Goal: Task Accomplishment & Management: Complete application form

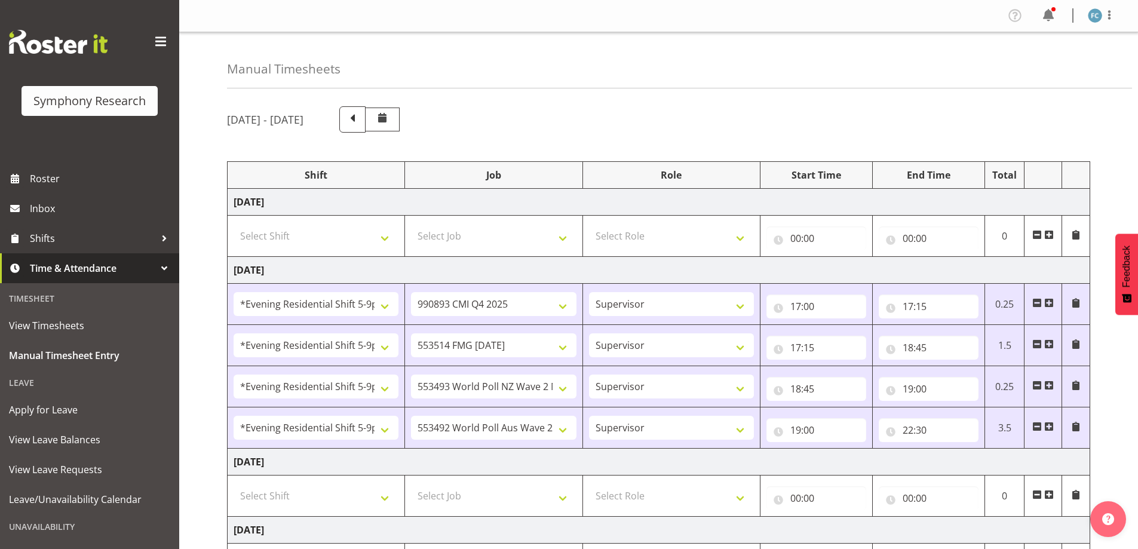
select select "48116"
select select "10575"
select select "48116"
select select "10730"
select select "48116"
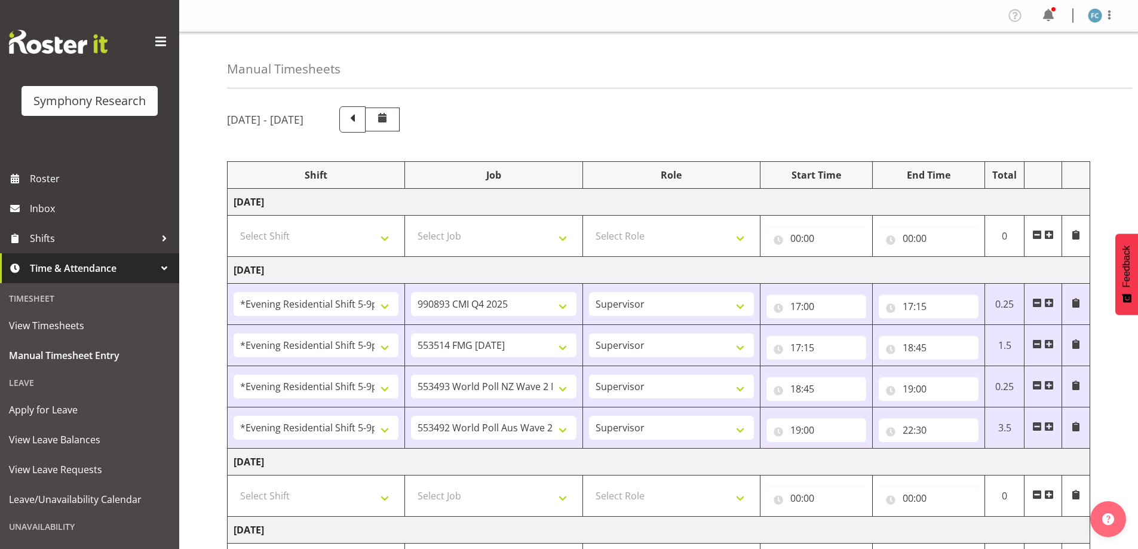
select select "10527"
select select "48116"
select select "10499"
click at [199, 429] on div "Manual Timesheets [DATE] - [DATE] Shift Job Role Start Time End Time Total [DAT…" at bounding box center [658, 443] width 958 height 823
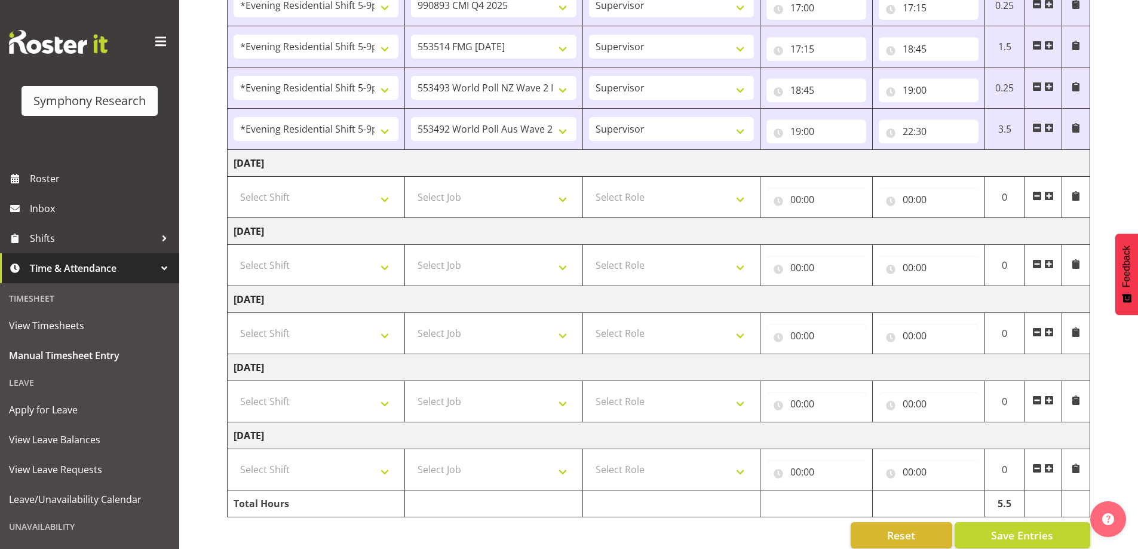
click at [1050, 194] on span at bounding box center [1049, 196] width 10 height 10
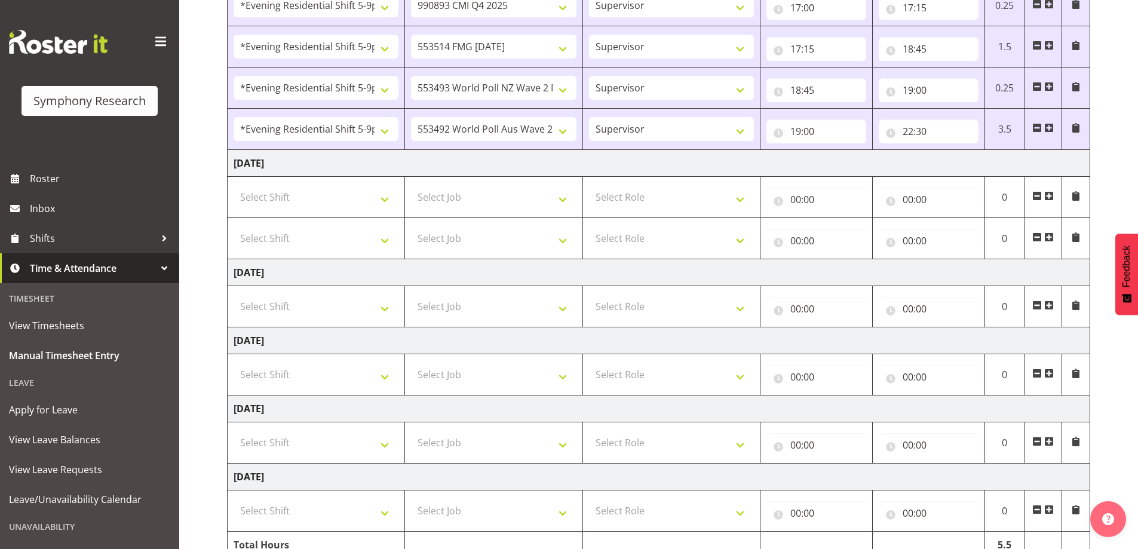
click at [1051, 197] on span at bounding box center [1049, 196] width 10 height 10
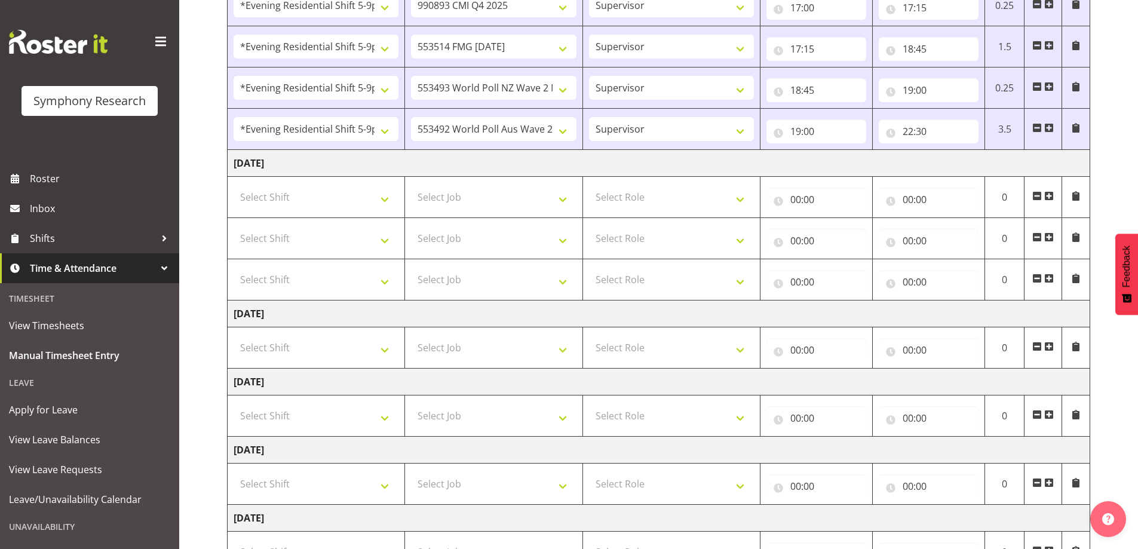
click at [1050, 197] on span at bounding box center [1049, 196] width 10 height 10
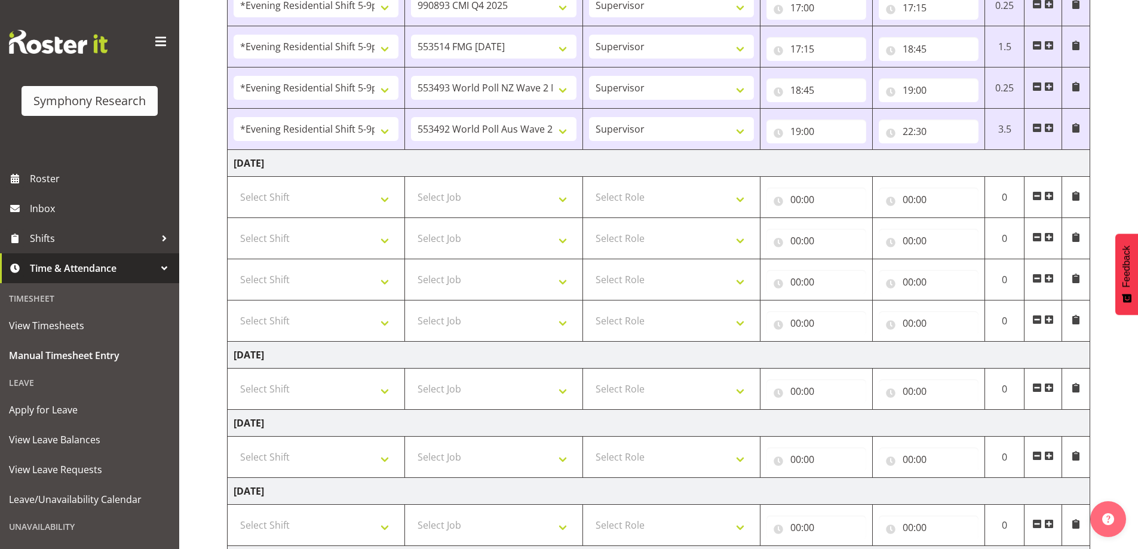
click at [1050, 197] on span at bounding box center [1049, 196] width 10 height 10
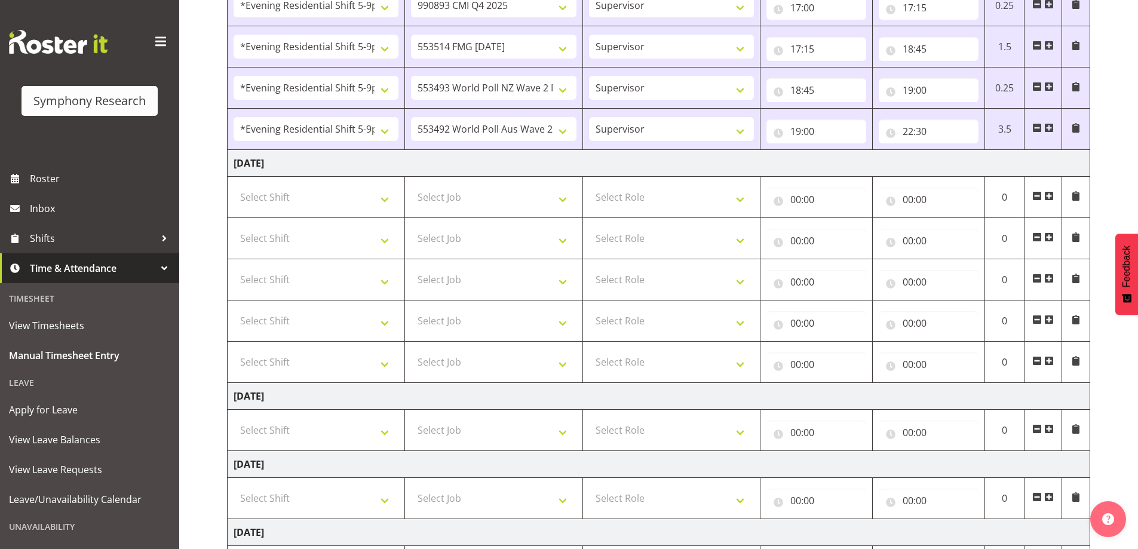
click at [1050, 197] on span at bounding box center [1049, 196] width 10 height 10
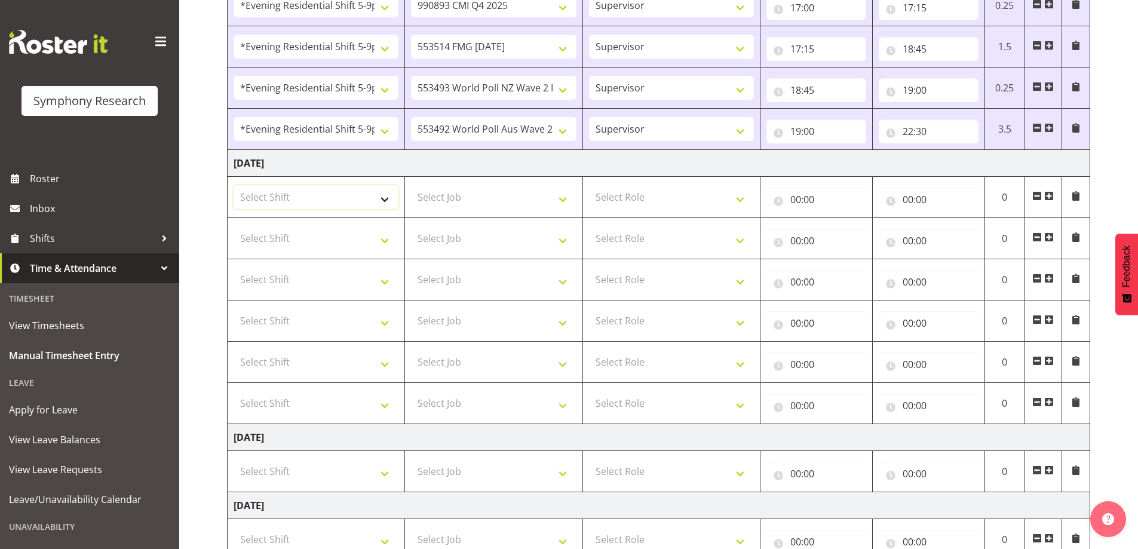
click at [383, 197] on select "Select Shift !!Weekend Residential (Roster IT Shift Label) *Business 9/10am ~ 4…" at bounding box center [315, 197] width 165 height 24
select select "17154"
click at [233, 185] on select "Select Shift !!Weekend Residential (Roster IT Shift Label) *Business 9/10am ~ 4…" at bounding box center [315, 197] width 165 height 24
click at [385, 238] on select "Select Shift !!Weekend Residential (Roster IT Shift Label) *Business 9/10am ~ 4…" at bounding box center [315, 238] width 165 height 24
select select "17154"
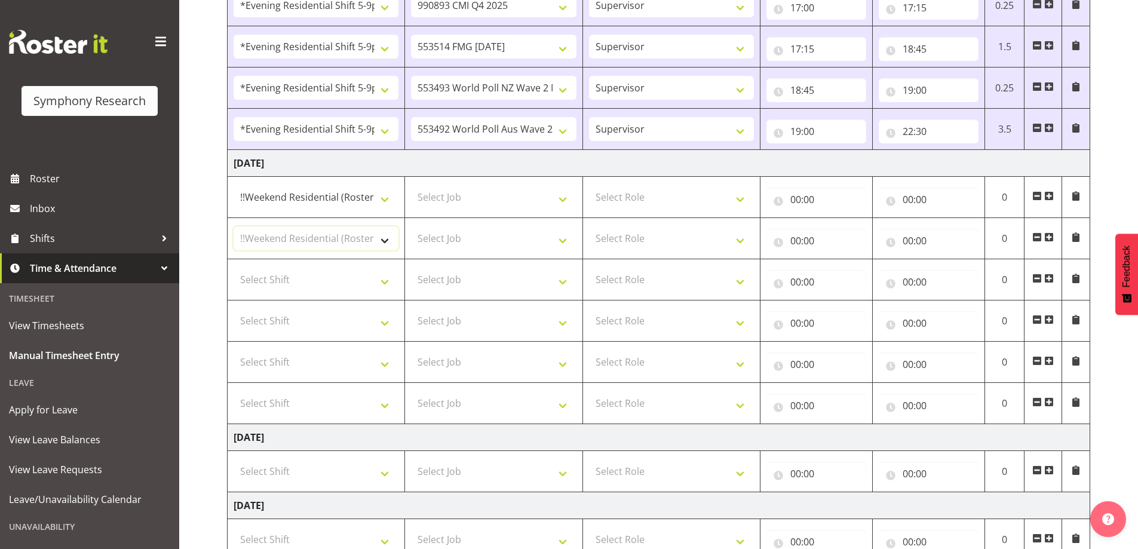
click at [233, 226] on select "Select Shift !!Weekend Residential (Roster IT Shift Label) *Business 9/10am ~ 4…" at bounding box center [315, 238] width 165 height 24
click at [385, 280] on select "Select Shift !!Weekend Residential (Roster IT Shift Label) *Business 9/10am ~ 4…" at bounding box center [315, 280] width 165 height 24
click at [211, 285] on div "Manual Timesheets [DATE] - [DATE] Shift Job Role Start Time End Time Total [DAT…" at bounding box center [658, 249] width 958 height 1030
click at [384, 197] on select "!!Weekend Residential (Roster IT Shift Label) *Business 9/10am ~ 4:30pm *Busine…" at bounding box center [315, 197] width 165 height 24
select select "48116"
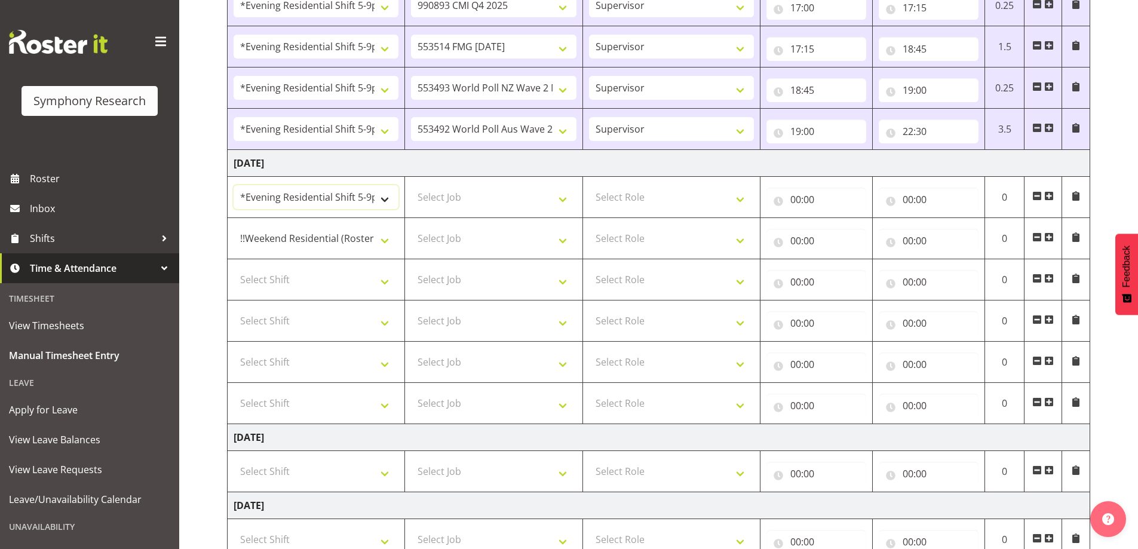
click at [233, 185] on select "!!Weekend Residential (Roster IT Shift Label) *Business 9/10am ~ 4:30pm *Busine…" at bounding box center [315, 197] width 165 height 24
click at [379, 235] on select "!!Weekend Residential (Roster IT Shift Label) *Business 9/10am ~ 4:30pm *Busine…" at bounding box center [315, 238] width 165 height 24
select select "48116"
click at [233, 226] on select "!!Weekend Residential (Roster IT Shift Label) *Business 9/10am ~ 4:30pm *Busine…" at bounding box center [315, 238] width 165 height 24
click at [388, 283] on select "Select Shift !!Weekend Residential (Roster IT Shift Label) *Business 9/10am ~ 4…" at bounding box center [315, 280] width 165 height 24
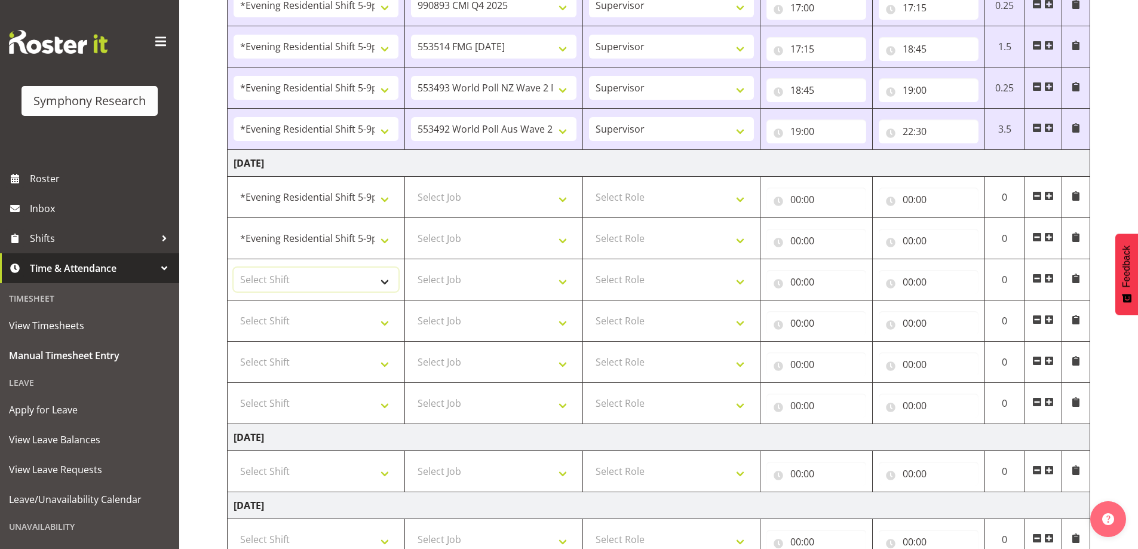
select select "48116"
click at [233, 268] on select "Select Shift !!Weekend Residential (Roster IT Shift Label) *Business 9/10am ~ 4…" at bounding box center [315, 280] width 165 height 24
click at [386, 321] on select "Select Shift !!Weekend Residential (Roster IT Shift Label) *Business 9/10am ~ 4…" at bounding box center [315, 321] width 165 height 24
select select "48116"
click at [233, 309] on select "Select Shift !!Weekend Residential (Roster IT Shift Label) *Business 9/10am ~ 4…" at bounding box center [315, 321] width 165 height 24
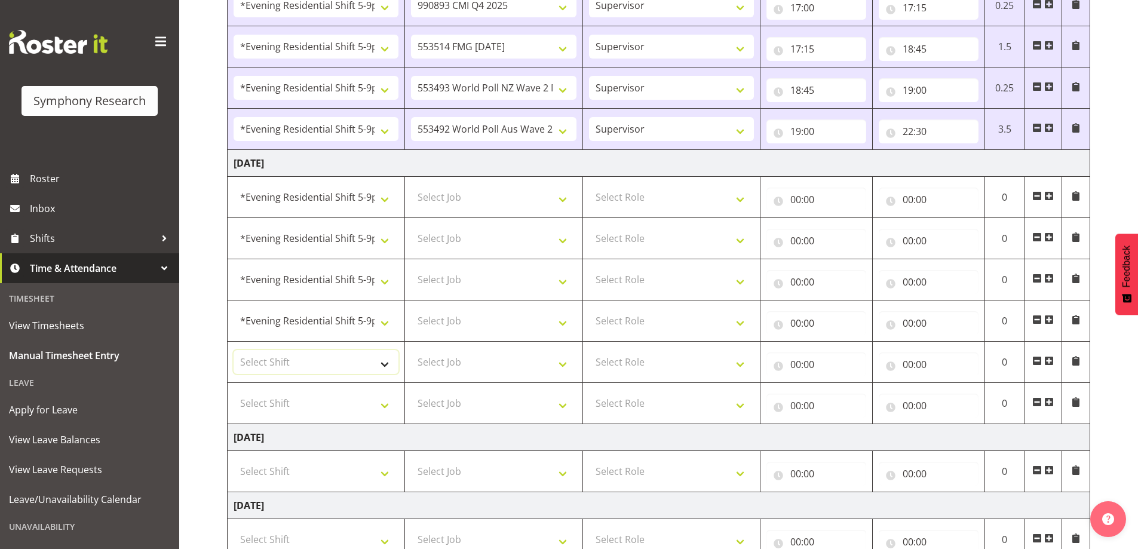
click at [387, 362] on select "Select Shift !!Weekend Residential (Roster IT Shift Label) *Business 9/10am ~ 4…" at bounding box center [315, 362] width 165 height 24
select select "48116"
click at [233, 350] on select "Select Shift !!Weekend Residential (Roster IT Shift Label) *Business 9/10am ~ 4…" at bounding box center [315, 362] width 165 height 24
click at [383, 407] on select "Select Shift !!Weekend Residential (Roster IT Shift Label) *Business 9/10am ~ 4…" at bounding box center [315, 403] width 165 height 24
select select "48116"
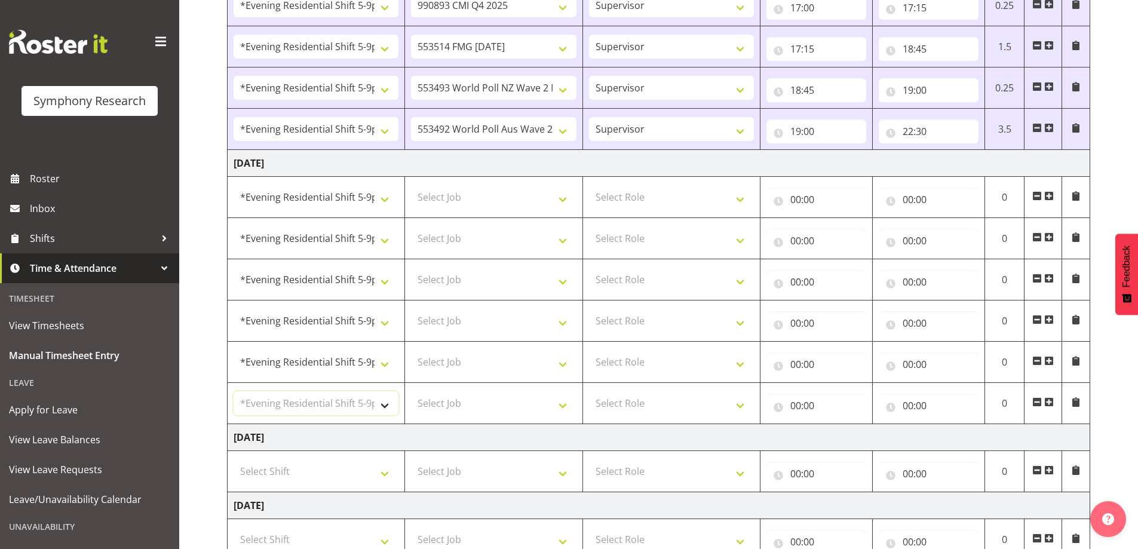
click at [233, 391] on select "Select Shift !!Weekend Residential (Roster IT Shift Label) *Business 9/10am ~ 4…" at bounding box center [315, 403] width 165 height 24
click at [739, 197] on select "Select Role Supervisor Briefing Interviewing" at bounding box center [671, 197] width 165 height 24
select select "45"
click at [589, 185] on select "Select Role Supervisor Briefing Interviewing" at bounding box center [671, 197] width 165 height 24
click at [744, 242] on select "Select Role Supervisor Briefing Interviewing" at bounding box center [671, 238] width 165 height 24
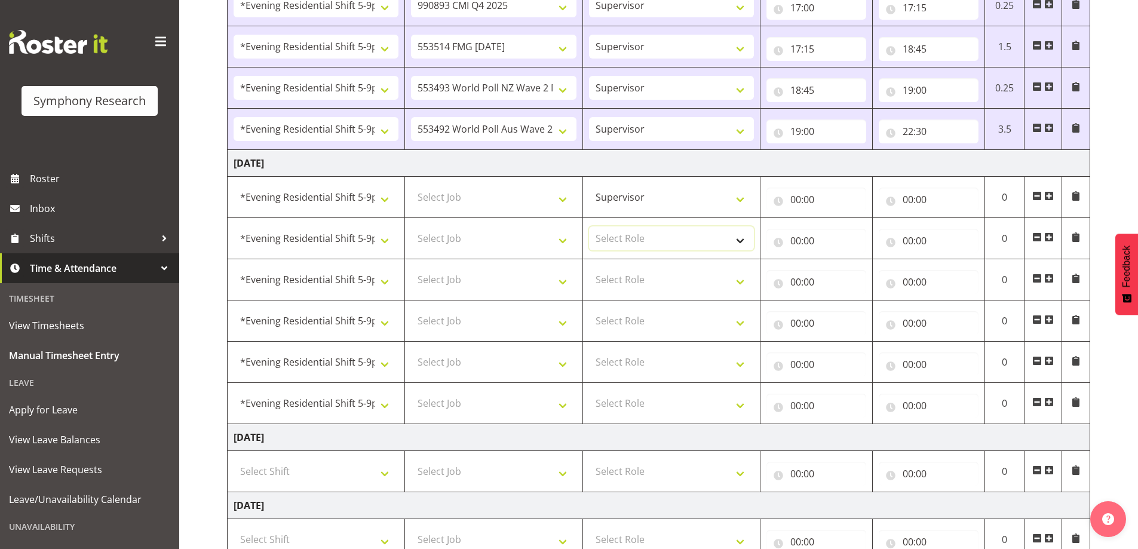
select select "45"
click at [589, 226] on select "Select Role Supervisor Briefing Interviewing" at bounding box center [671, 238] width 165 height 24
click at [745, 288] on select "Select Role Supervisor Briefing Interviewing" at bounding box center [671, 280] width 165 height 24
select select "45"
click at [589, 268] on select "Select Role Supervisor Briefing Interviewing" at bounding box center [671, 280] width 165 height 24
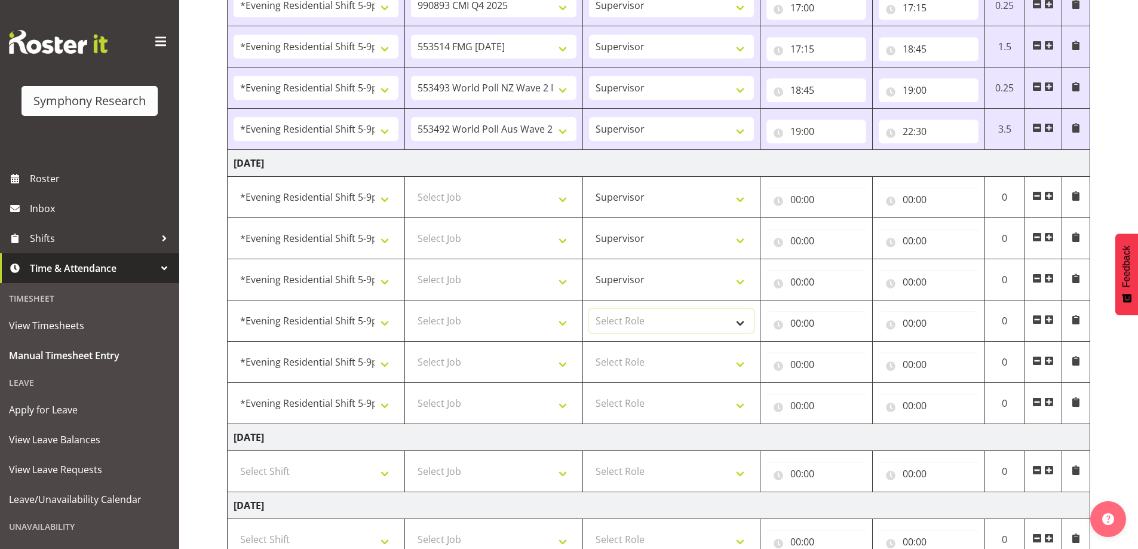
click at [738, 325] on select "Select Role Supervisor Briefing Interviewing" at bounding box center [671, 321] width 165 height 24
select select "45"
click at [589, 309] on select "Select Role Supervisor Briefing Interviewing" at bounding box center [671, 321] width 165 height 24
click at [739, 359] on select "Select Role Supervisor Briefing Interviewing" at bounding box center [671, 362] width 165 height 24
select select "45"
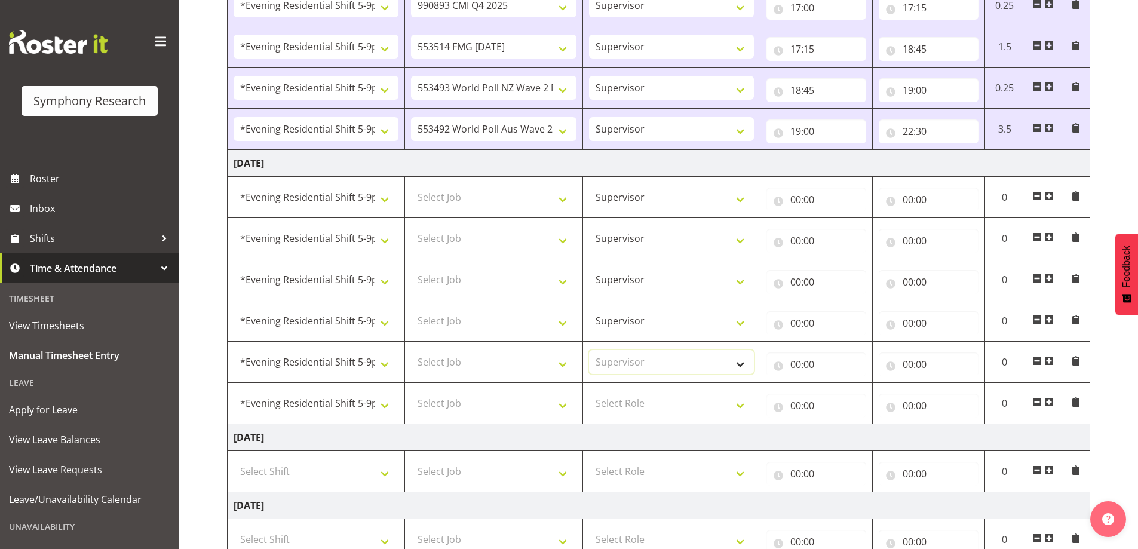
click at [589, 350] on select "Select Role Supervisor Briefing Interviewing" at bounding box center [671, 362] width 165 height 24
click at [738, 402] on select "Select Role Supervisor Briefing Interviewing" at bounding box center [671, 403] width 165 height 24
select select "45"
click at [589, 391] on select "Select Role Supervisor Briefing Interviewing" at bounding box center [671, 403] width 165 height 24
click at [561, 198] on select "Select Job 550060 IF Admin 553492 World Poll Aus Wave 2 Main 2025 553493 World …" at bounding box center [493, 197] width 165 height 24
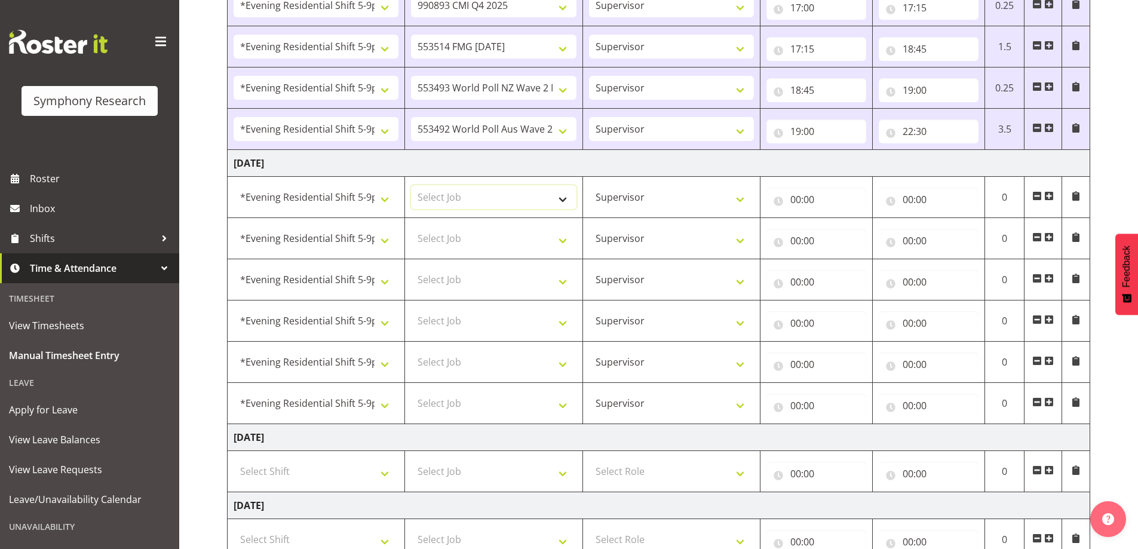
select select "10731"
click at [411, 185] on select "Select Job 550060 IF Admin 553492 World Poll Aus Wave 2 Main 2025 553493 World …" at bounding box center [493, 197] width 165 height 24
click at [562, 236] on select "Select Job 550060 IF Admin 553492 World Poll Aus Wave 2 Main 2025 553493 World …" at bounding box center [493, 238] width 165 height 24
select select "10575"
click at [411, 226] on select "Select Job 550060 IF Admin 553492 World Poll Aus Wave 2 Main 2025 553493 World …" at bounding box center [493, 238] width 165 height 24
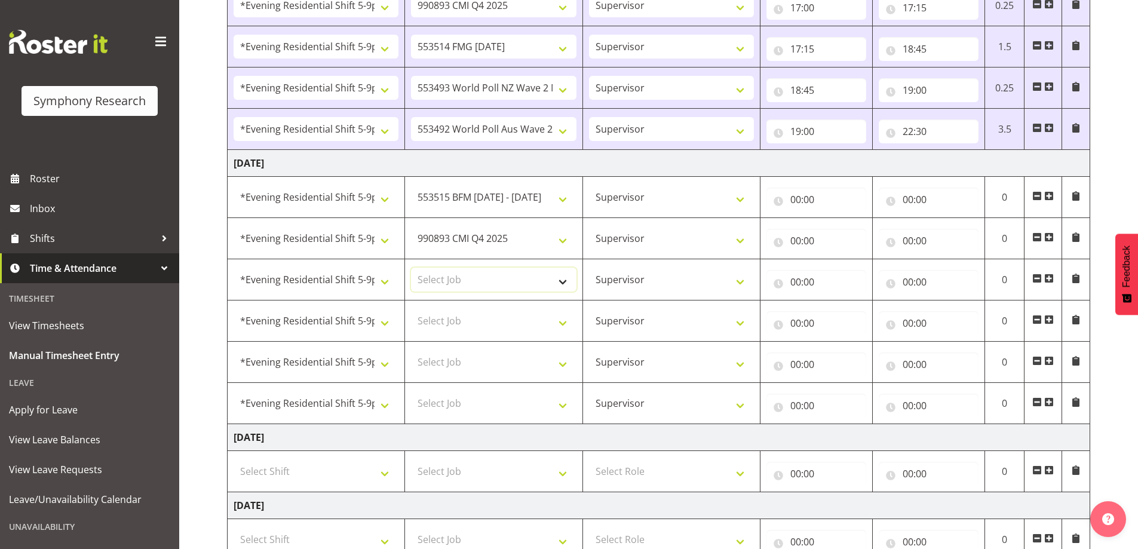
click at [564, 282] on select "Select Job 550060 IF Admin 553492 World Poll Aus Wave 2 Main 2025 553493 World …" at bounding box center [493, 280] width 165 height 24
select select "9426"
click at [411, 268] on select "Select Job 550060 IF Admin 553492 World Poll Aus Wave 2 Main 2025 553493 World …" at bounding box center [493, 280] width 165 height 24
click at [566, 322] on select "Select Job 550060 IF Admin 553492 World Poll Aus Wave 2 Main 2025 553493 World …" at bounding box center [493, 321] width 165 height 24
select select "10730"
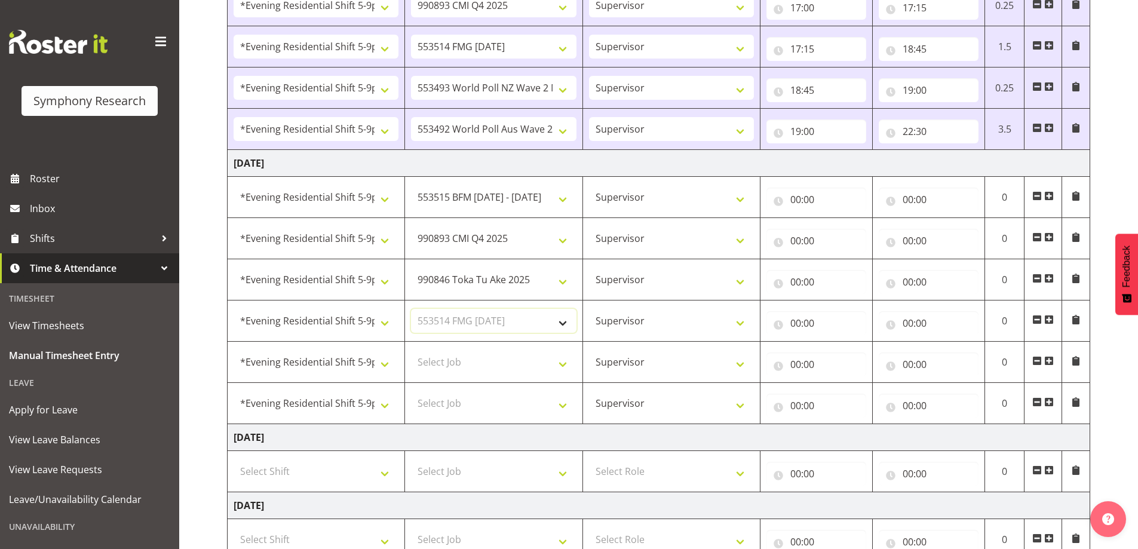
click at [411, 309] on select "Select Job 550060 IF Admin 553492 World Poll Aus Wave 2 Main 2025 553493 World …" at bounding box center [493, 321] width 165 height 24
click at [562, 362] on select "Select Job 550060 IF Admin 553492 World Poll Aus Wave 2 Main 2025 553493 World …" at bounding box center [493, 362] width 165 height 24
select select "10527"
click at [411, 350] on select "Select Job 550060 IF Admin 553492 World Poll Aus Wave 2 Main 2025 553493 World …" at bounding box center [493, 362] width 165 height 24
click at [563, 407] on select "Select Job 550060 IF Admin 553492 World Poll Aus Wave 2 Main 2025 553493 World …" at bounding box center [493, 403] width 165 height 24
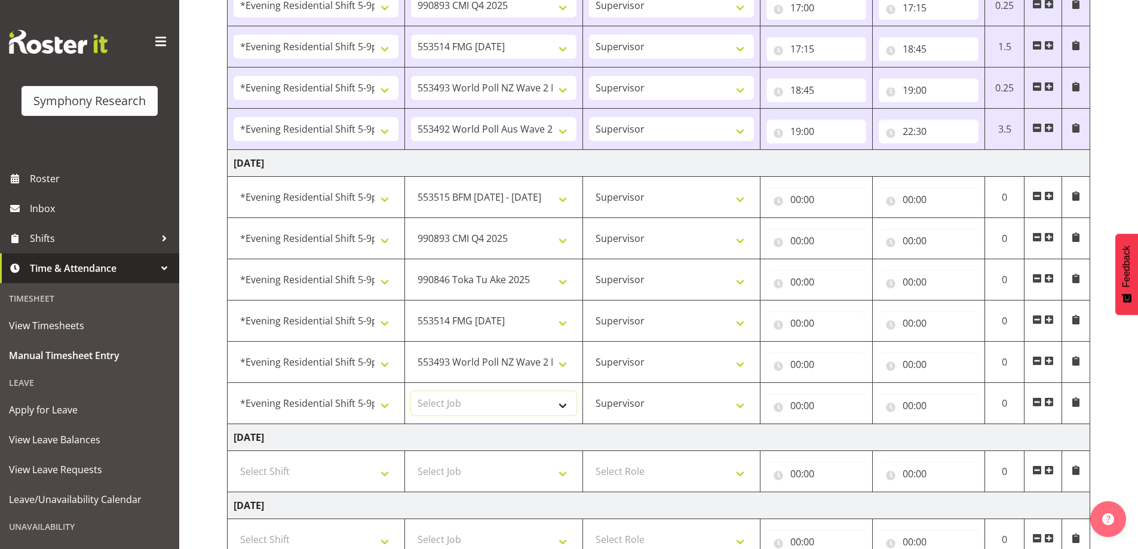
select select "10499"
click at [411, 391] on select "Select Job 550060 IF Admin 553492 World Poll Aus Wave 2 Main 2025 553493 World …" at bounding box center [493, 403] width 165 height 24
click at [778, 199] on input "00:00" at bounding box center [816, 200] width 100 height 24
click at [843, 231] on select "00 01 02 03 04 05 06 07 08 09 10 11 12 13 14 15 16 17 18 19 20 21 22 23" at bounding box center [847, 231] width 27 height 24
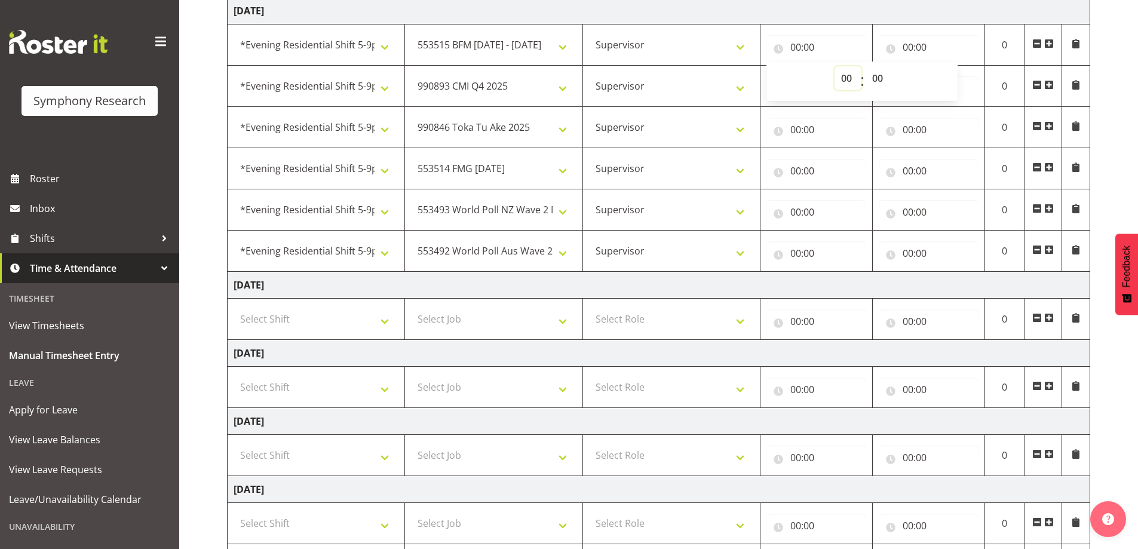
scroll to position [283, 0]
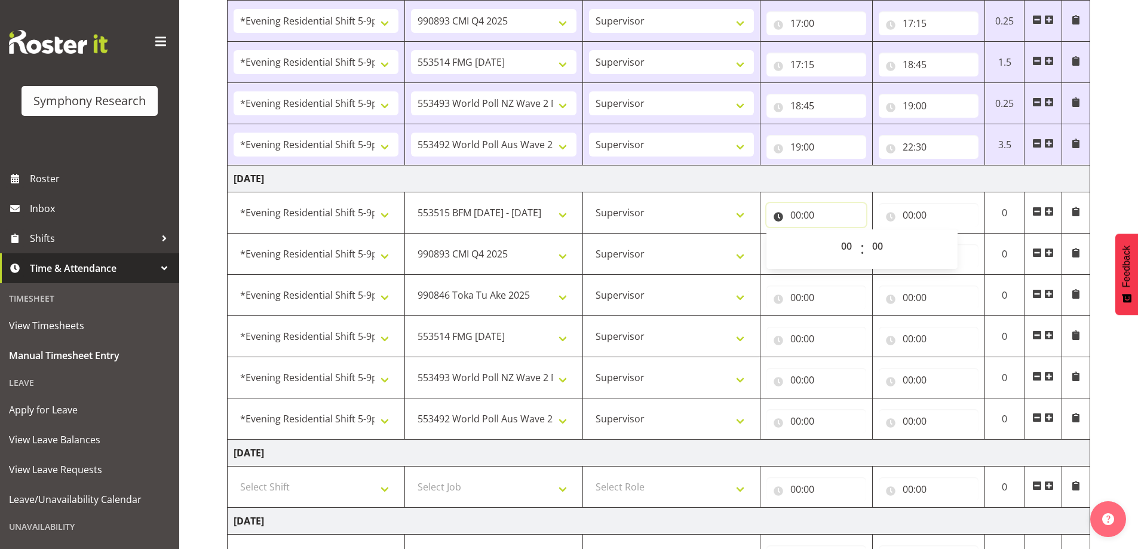
click at [792, 211] on input "00:00" at bounding box center [816, 215] width 100 height 24
click at [804, 214] on input "00:00" at bounding box center [816, 215] width 100 height 24
click at [846, 243] on select "00 01 02 03 04 05 06 07 08 09 10 11 12 13 14 15 16 17 18 19 20 21 22 23" at bounding box center [847, 246] width 27 height 24
select select "17"
click at [834, 234] on select "00 01 02 03 04 05 06 07 08 09 10 11 12 13 14 15 16 17 18 19 20 21 22 23" at bounding box center [847, 246] width 27 height 24
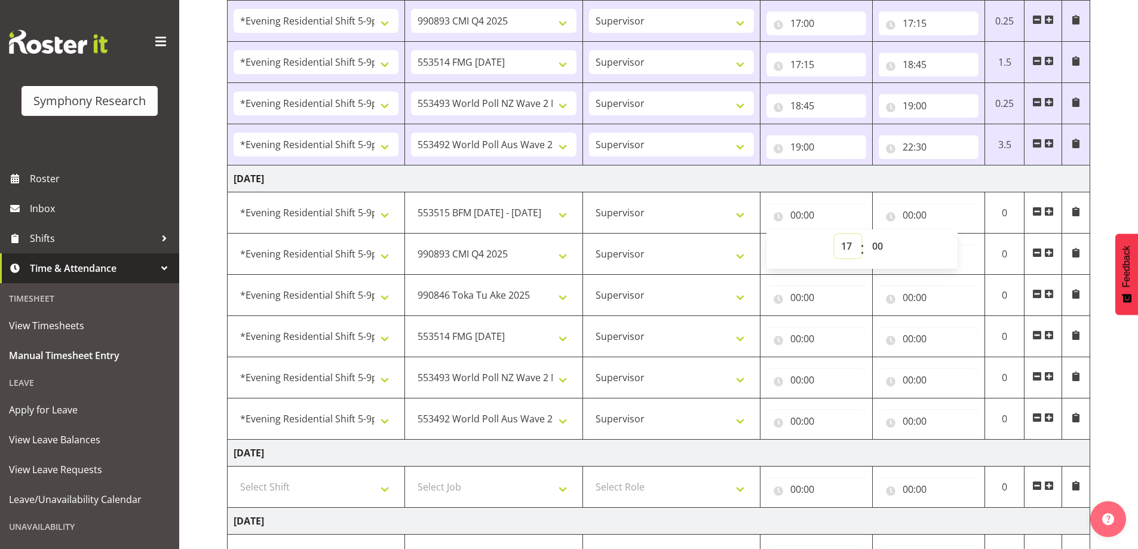
type input "17:00"
click at [905, 213] on input "00:00" at bounding box center [928, 215] width 100 height 24
click at [955, 245] on select "00 01 02 03 04 05 06 07 08 09 10 11 12 13 14 15 16 17 18 19 20 21 22 23" at bounding box center [960, 246] width 27 height 24
select select "17"
click at [947, 234] on select "00 01 02 03 04 05 06 07 08 09 10 11 12 13 14 15 16 17 18 19 20 21 22 23" at bounding box center [960, 246] width 27 height 24
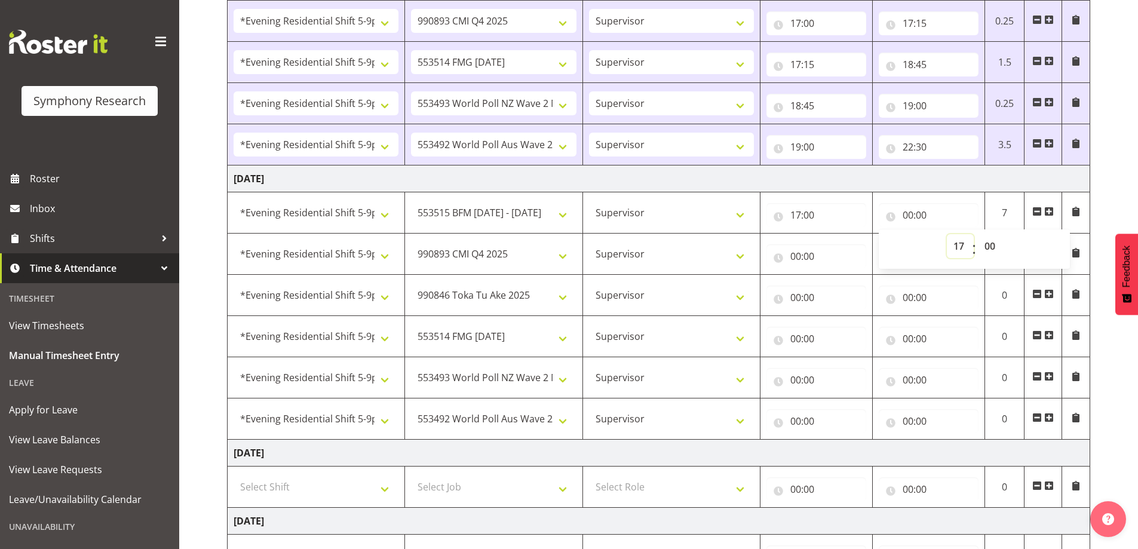
type input "17:00"
click at [986, 247] on select "00 01 02 03 04 05 06 07 08 09 10 11 12 13 14 15 16 17 18 19 20 21 22 23 24 25 2…" at bounding box center [991, 246] width 27 height 24
select select "15"
click at [978, 234] on select "00 01 02 03 04 05 06 07 08 09 10 11 12 13 14 15 16 17 18 19 20 21 22 23 24 25 2…" at bounding box center [991, 246] width 27 height 24
type input "17:15"
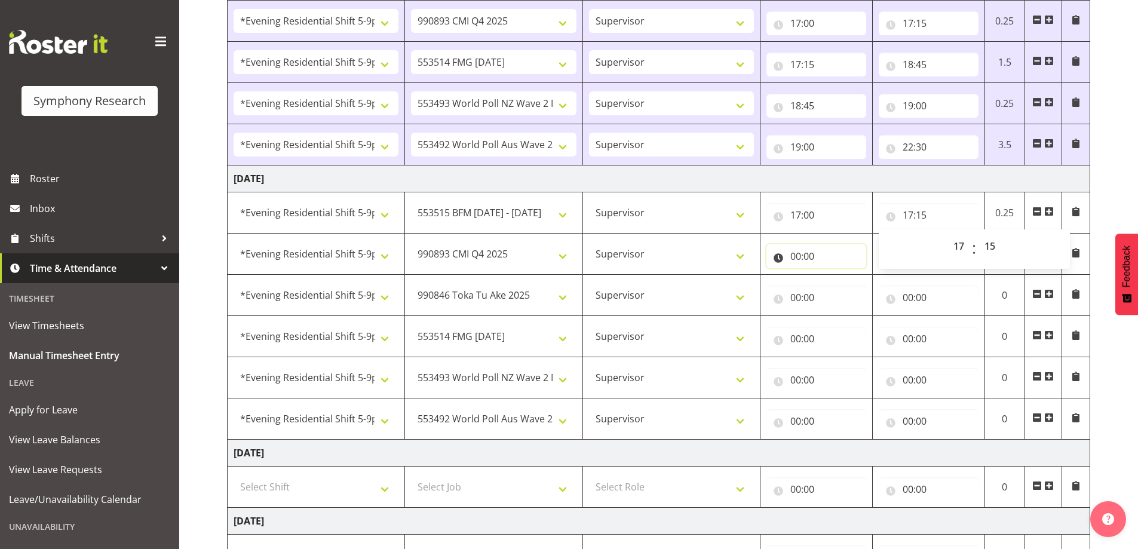
click at [792, 256] on input "00:00" at bounding box center [816, 256] width 100 height 24
click at [844, 289] on select "00 01 02 03 04 05 06 07 08 09 10 11 12 13 14 15 16 17 18 19 20 21 22 23" at bounding box center [847, 287] width 27 height 24
select select "17"
click at [834, 275] on select "00 01 02 03 04 05 06 07 08 09 10 11 12 13 14 15 16 17 18 19 20 21 22 23" at bounding box center [847, 287] width 27 height 24
type input "17:00"
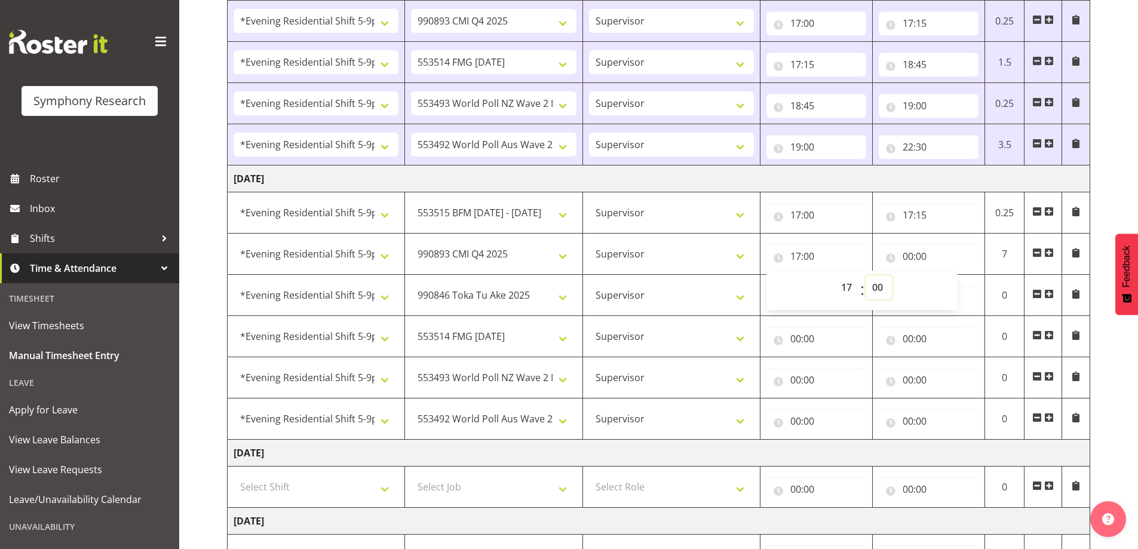
click at [878, 290] on select "00 01 02 03 04 05 06 07 08 09 10 11 12 13 14 15 16 17 18 19 20 21 22 23 24 25 2…" at bounding box center [878, 287] width 27 height 24
select select "15"
click at [865, 275] on select "00 01 02 03 04 05 06 07 08 09 10 11 12 13 14 15 16 17 18 19 20 21 22 23 24 25 2…" at bounding box center [878, 287] width 27 height 24
type input "17:15"
click at [908, 257] on input "00:00" at bounding box center [928, 256] width 100 height 24
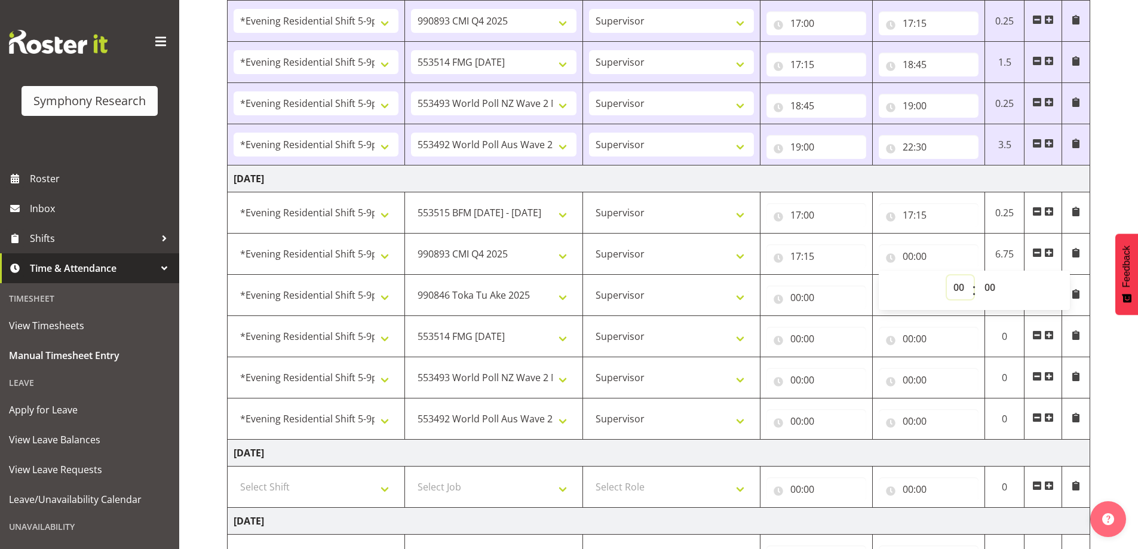
click at [957, 290] on select "00 01 02 03 04 05 06 07 08 09 10 11 12 13 14 15 16 17 18 19 20 21 22 23" at bounding box center [960, 287] width 27 height 24
select select "17"
click at [947, 275] on select "00 01 02 03 04 05 06 07 08 09 10 11 12 13 14 15 16 17 18 19 20 21 22 23" at bounding box center [960, 287] width 27 height 24
type input "17:00"
click at [990, 287] on select "00 01 02 03 04 05 06 07 08 09 10 11 12 13 14 15 16 17 18 19 20 21 22 23 24 25 2…" at bounding box center [991, 287] width 27 height 24
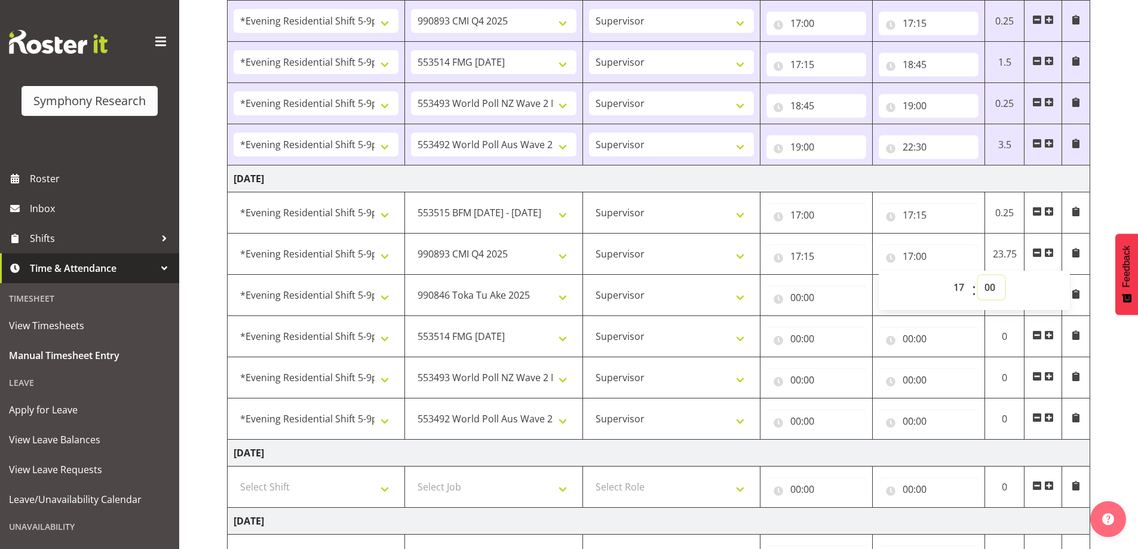
select select "45"
click at [978, 275] on select "00 01 02 03 04 05 06 07 08 09 10 11 12 13 14 15 16 17 18 19 20 21 22 23 24 25 2…" at bounding box center [991, 287] width 27 height 24
type input "17:45"
click at [800, 299] on input "00:00" at bounding box center [816, 297] width 100 height 24
click at [843, 330] on select "00 01 02 03 04 05 06 07 08 09 10 11 12 13 14 15 16 17 18 19 20 21 22 23" at bounding box center [847, 328] width 27 height 24
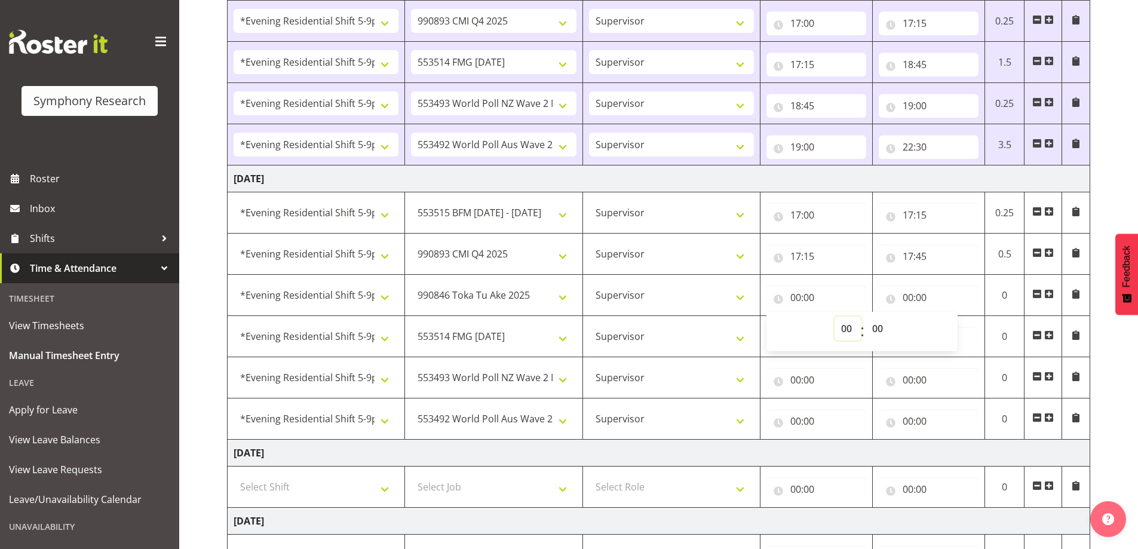
select select "17"
click at [834, 316] on select "00 01 02 03 04 05 06 07 08 09 10 11 12 13 14 15 16 17 18 19 20 21 22 23" at bounding box center [847, 328] width 27 height 24
type input "17:00"
click at [880, 329] on select "00 01 02 03 04 05 06 07 08 09 10 11 12 13 14 15 16 17 18 19 20 21 22 23 24 25 2…" at bounding box center [878, 328] width 27 height 24
select select "45"
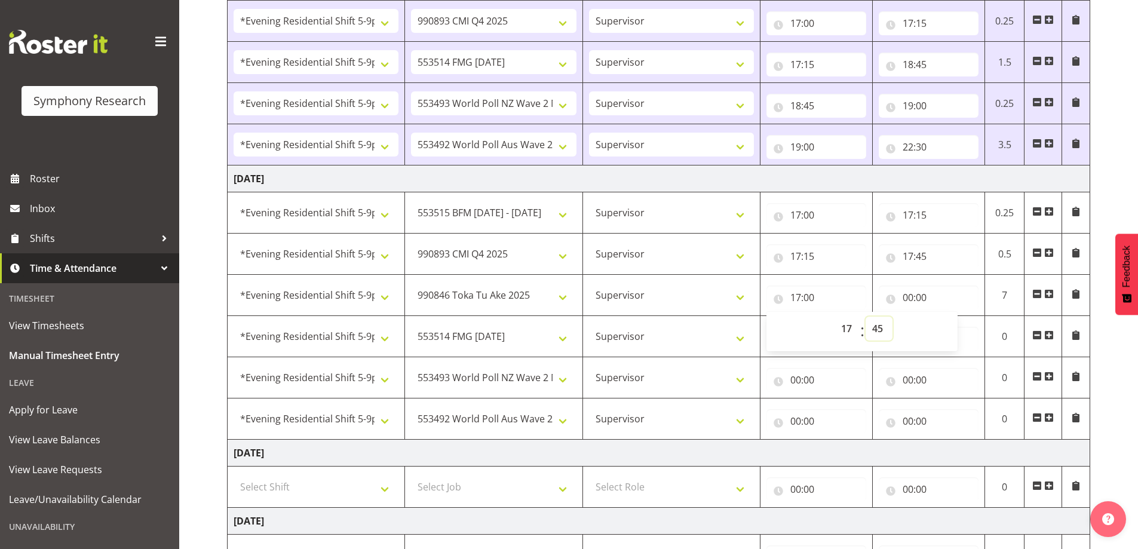
click at [865, 316] on select "00 01 02 03 04 05 06 07 08 09 10 11 12 13 14 15 16 17 18 19 20 21 22 23 24 25 2…" at bounding box center [878, 328] width 27 height 24
type input "17:45"
click at [908, 299] on input "00:00" at bounding box center [928, 297] width 100 height 24
click at [956, 325] on select "00 01 02 03 04 05 06 07 08 09 10 11 12 13 14 15 16 17 18 19 20 21 22 23" at bounding box center [960, 328] width 27 height 24
select select "18"
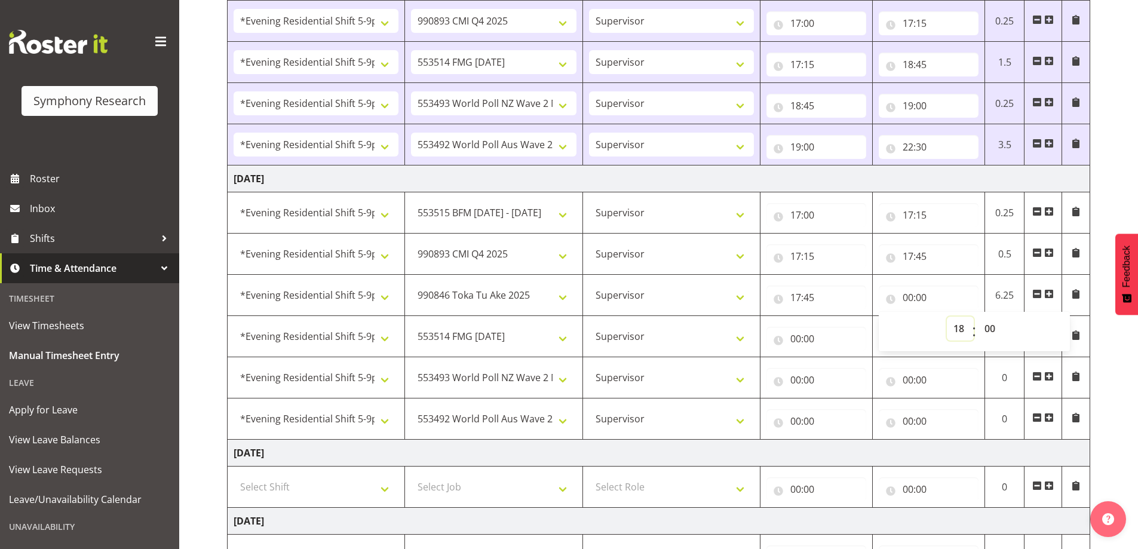
click at [947, 316] on select "00 01 02 03 04 05 06 07 08 09 10 11 12 13 14 15 16 17 18 19 20 21 22 23" at bounding box center [960, 328] width 27 height 24
type input "18:00"
click at [794, 339] on input "00:00" at bounding box center [816, 339] width 100 height 24
click at [844, 367] on select "00 01 02 03 04 05 06 07 08 09 10 11 12 13 14 15 16 17 18 19 20 21 22 23" at bounding box center [847, 370] width 27 height 24
select select "18"
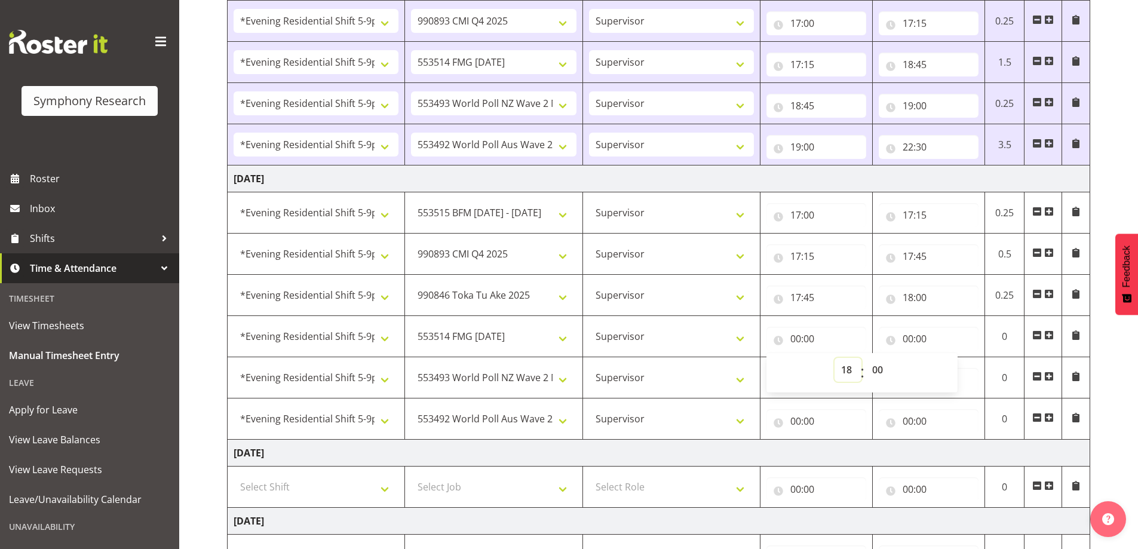
click at [834, 358] on select "00 01 02 03 04 05 06 07 08 09 10 11 12 13 14 15 16 17 18 19 20 21 22 23" at bounding box center [847, 370] width 27 height 24
type input "18:00"
click at [906, 340] on input "00:00" at bounding box center [928, 339] width 100 height 24
click at [953, 368] on select "00 01 02 03 04 05 06 07 08 09 10 11 12 13 14 15 16 17 18 19 20 21 22 23" at bounding box center [960, 370] width 27 height 24
select select "20"
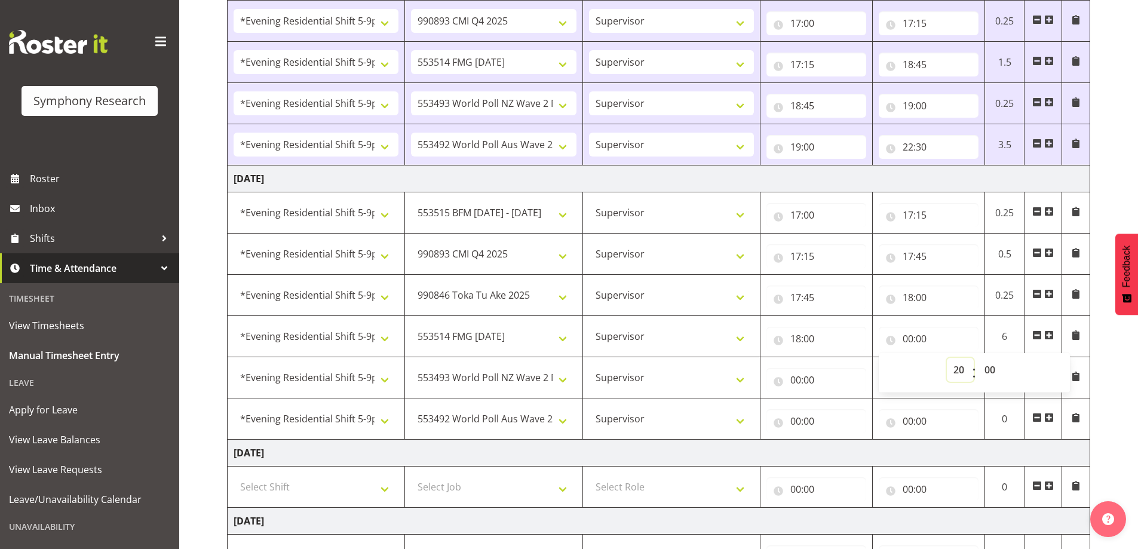
click at [947, 358] on select "00 01 02 03 04 05 06 07 08 09 10 11 12 13 14 15 16 17 18 19 20 21 22 23" at bounding box center [960, 370] width 27 height 24
type input "20:00"
click at [989, 367] on select "00 01 02 03 04 05 06 07 08 09 10 11 12 13 14 15 16 17 18 19 20 21 22 23 24 25 2…" at bounding box center [991, 370] width 27 height 24
select select "30"
click at [978, 358] on select "00 01 02 03 04 05 06 07 08 09 10 11 12 13 14 15 16 17 18 19 20 21 22 23 24 25 2…" at bounding box center [991, 370] width 27 height 24
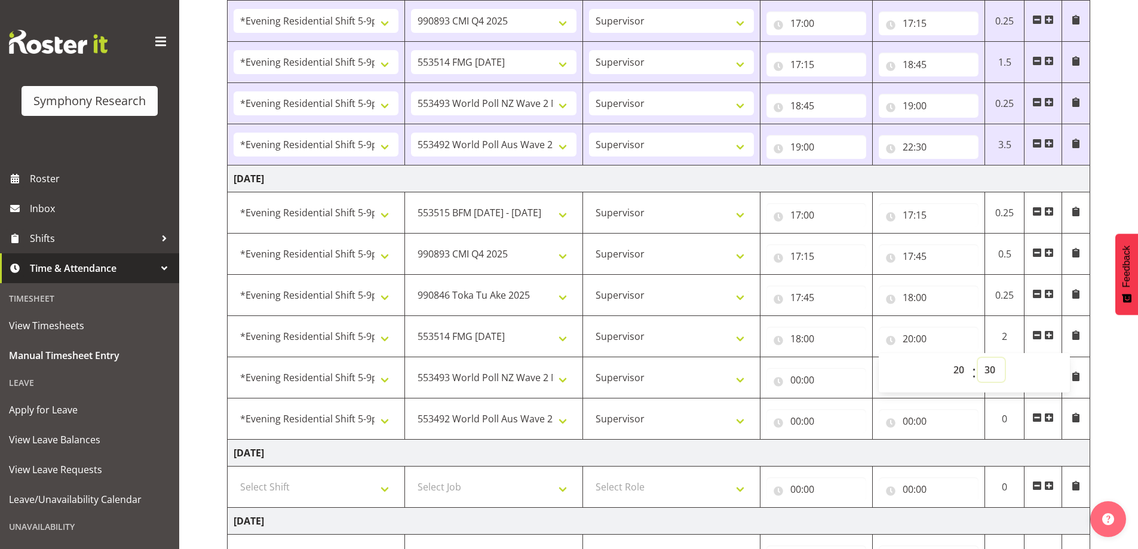
type input "20:30"
click at [792, 379] on input "00:00" at bounding box center [816, 380] width 100 height 24
click at [845, 410] on select "00 01 02 03 04 05 06 07 08 09 10 11 12 13 14 15 16 17 18 19 20 21 22 23" at bounding box center [847, 411] width 27 height 24
select select "20"
click at [834, 399] on select "00 01 02 03 04 05 06 07 08 09 10 11 12 13 14 15 16 17 18 19 20 21 22 23" at bounding box center [847, 411] width 27 height 24
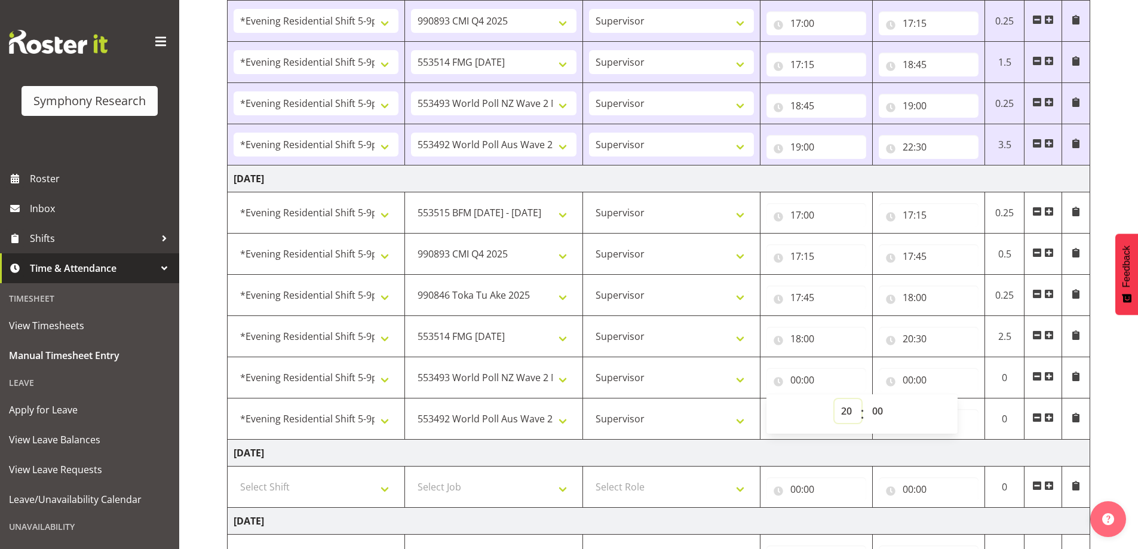
type input "20:00"
click at [877, 410] on select "00 01 02 03 04 05 06 07 08 09 10 11 12 13 14 15 16 17 18 19 20 21 22 23 24 25 2…" at bounding box center [878, 411] width 27 height 24
select select "30"
click at [865, 399] on select "00 01 02 03 04 05 06 07 08 09 10 11 12 13 14 15 16 17 18 19 20 21 22 23 24 25 2…" at bounding box center [878, 411] width 27 height 24
type input "20:30"
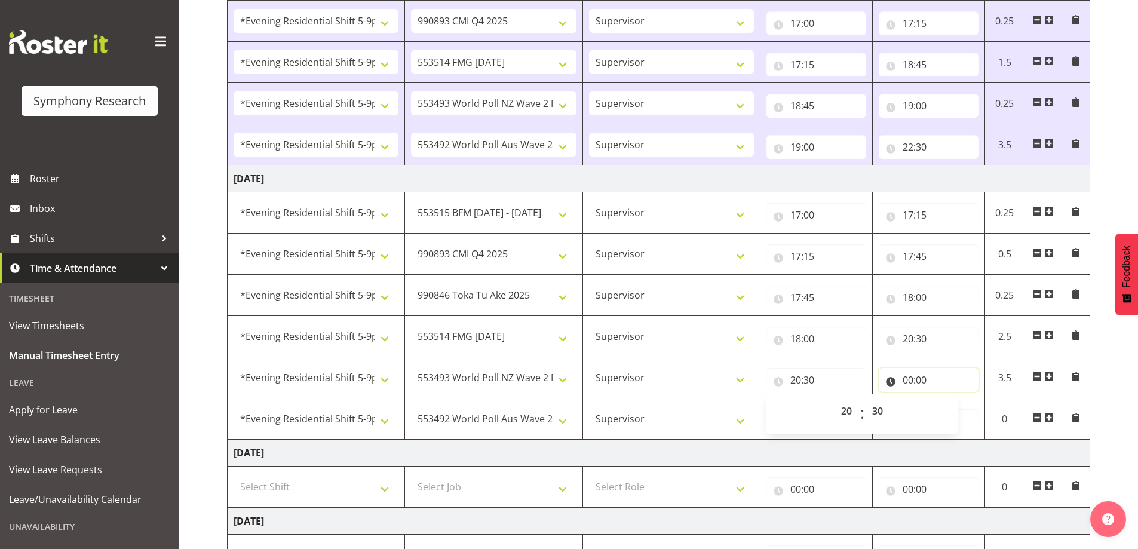
click at [904, 382] on input "00:00" at bounding box center [928, 380] width 100 height 24
click at [958, 409] on select "00 01 02 03 04 05 06 07 08 09 10 11 12 13 14 15 16 17 18 19 20 21 22 23" at bounding box center [960, 411] width 27 height 24
select select "20"
click at [947, 399] on select "00 01 02 03 04 05 06 07 08 09 10 11 12 13 14 15 16 17 18 19 20 21 22 23" at bounding box center [960, 411] width 27 height 24
type input "20:00"
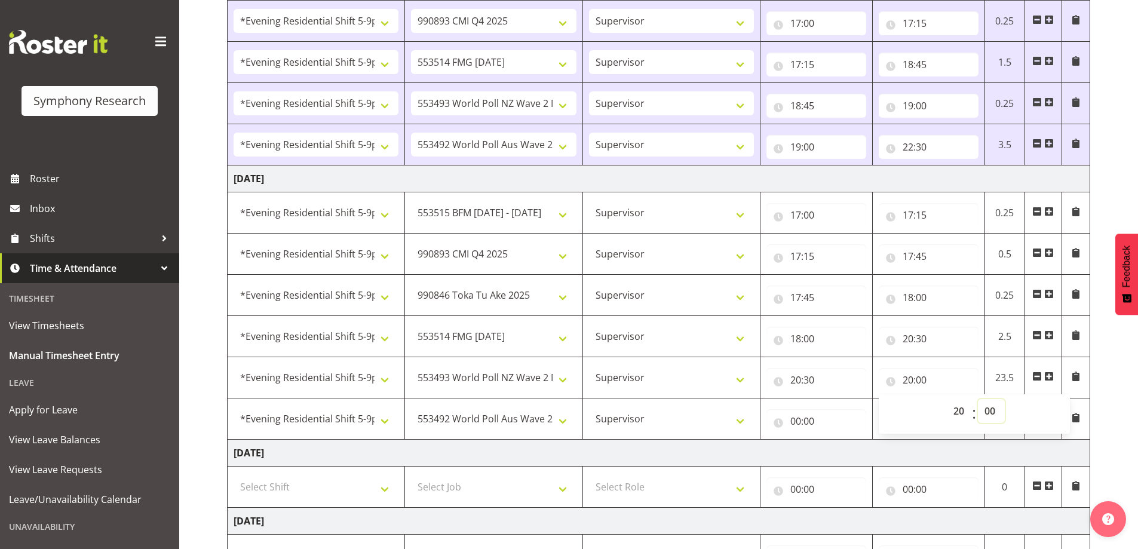
click at [991, 411] on select "00 01 02 03 04 05 06 07 08 09 10 11 12 13 14 15 16 17 18 19 20 21 22 23 24 25 2…" at bounding box center [991, 411] width 27 height 24
select select "45"
click at [978, 399] on select "00 01 02 03 04 05 06 07 08 09 10 11 12 13 14 15 16 17 18 19 20 21 22 23 24 25 2…" at bounding box center [991, 411] width 27 height 24
type input "20:45"
click at [795, 419] on input "00:00" at bounding box center [816, 421] width 100 height 24
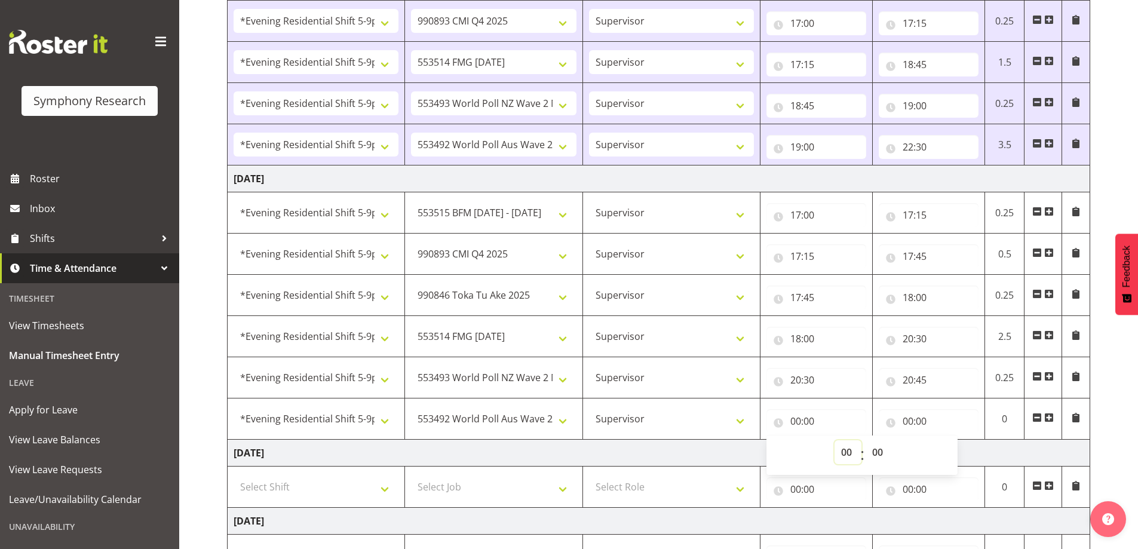
click at [846, 451] on select "00 01 02 03 04 05 06 07 08 09 10 11 12 13 14 15 16 17 18 19 20 21 22 23" at bounding box center [847, 452] width 27 height 24
select select "20"
click at [834, 440] on select "00 01 02 03 04 05 06 07 08 09 10 11 12 13 14 15 16 17 18 19 20 21 22 23" at bounding box center [847, 452] width 27 height 24
type input "20:00"
click at [878, 452] on select "00 01 02 03 04 05 06 07 08 09 10 11 12 13 14 15 16 17 18 19 20 21 22 23 24 25 2…" at bounding box center [878, 452] width 27 height 24
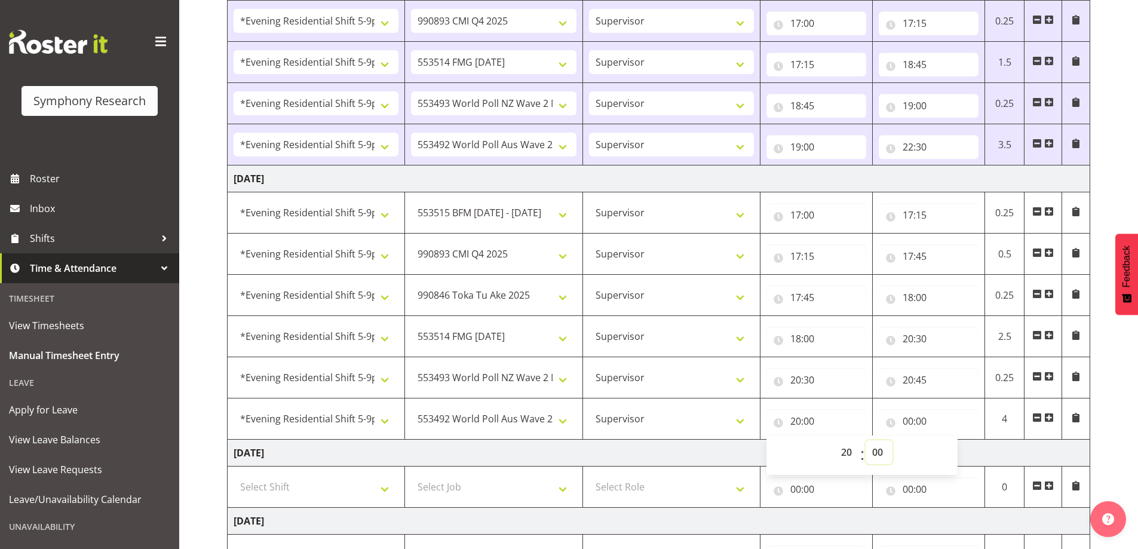
select select "45"
click at [865, 440] on select "00 01 02 03 04 05 06 07 08 09 10 11 12 13 14 15 16 17 18 19 20 21 22 23 24 25 2…" at bounding box center [878, 452] width 27 height 24
type input "20:45"
click at [908, 422] on input "00:00" at bounding box center [928, 421] width 100 height 24
click at [957, 452] on select "00 01 02 03 04 05 06 07 08 09 10 11 12 13 14 15 16 17 18 19 20 21 22 23" at bounding box center [960, 452] width 27 height 24
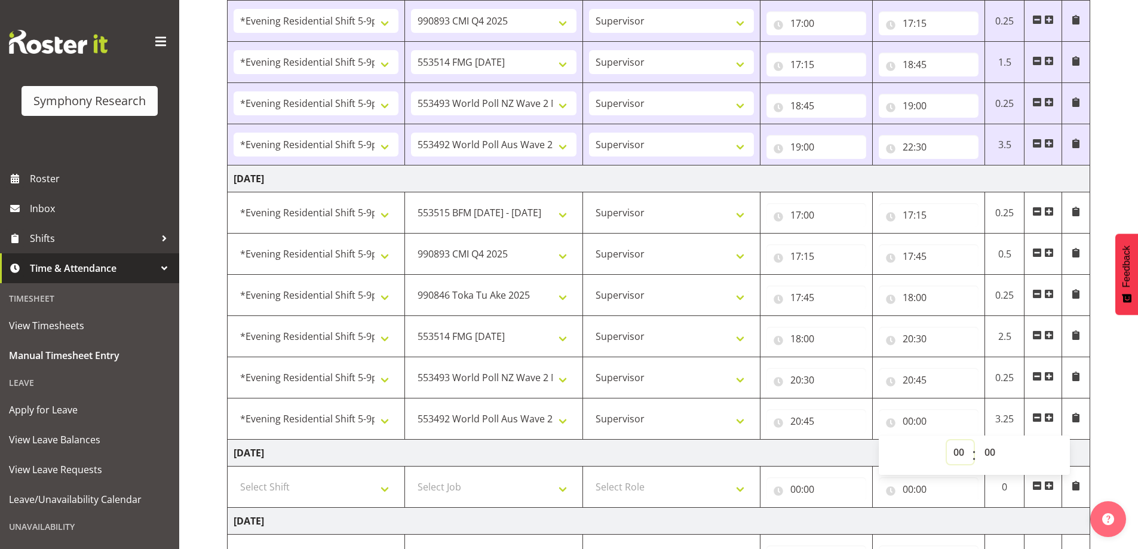
select select "22"
click at [947, 440] on select "00 01 02 03 04 05 06 07 08 09 10 11 12 13 14 15 16 17 18 19 20 21 22 23" at bounding box center [960, 452] width 27 height 24
type input "22:00"
click at [958, 453] on select "00 01 02 03 04 05 06 07 08 09 10 11 12 13 14 15 16 17 18 19 20 21 22 23" at bounding box center [960, 452] width 27 height 24
select select "23"
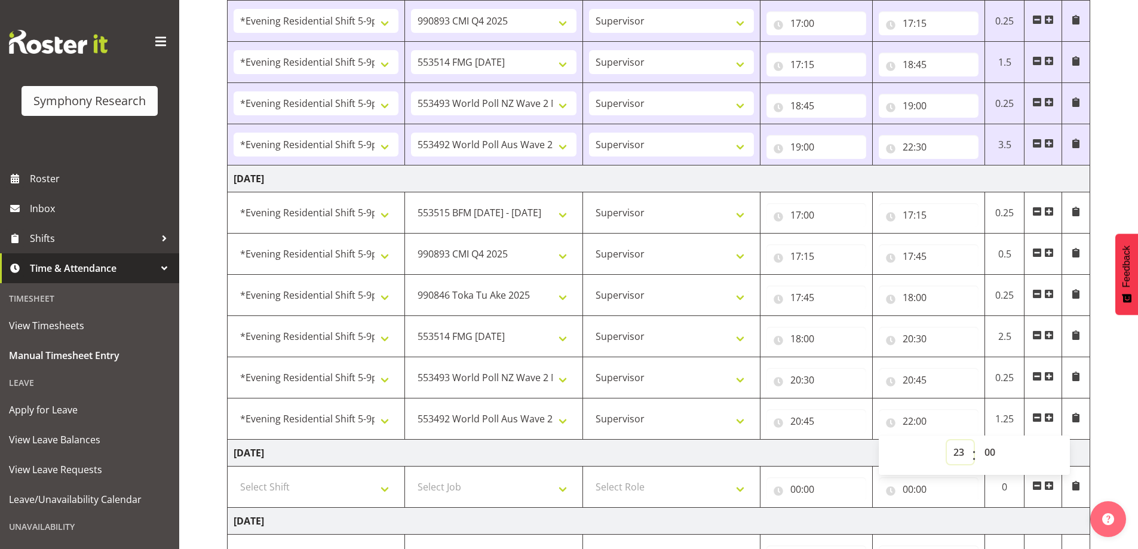
click at [947, 440] on select "00 01 02 03 04 05 06 07 08 09 10 11 12 13 14 15 16 17 18 19 20 21 22 23" at bounding box center [960, 452] width 27 height 24
type input "23:00"
click at [909, 423] on input "23:00" at bounding box center [928, 421] width 100 height 24
click at [912, 419] on input "23:00" at bounding box center [928, 421] width 100 height 24
click at [960, 454] on select "00 01 02 03 04 05 06 07 08 09 10 11 12 13 14 15 16 17 18 19 20 21 22 23" at bounding box center [960, 452] width 27 height 24
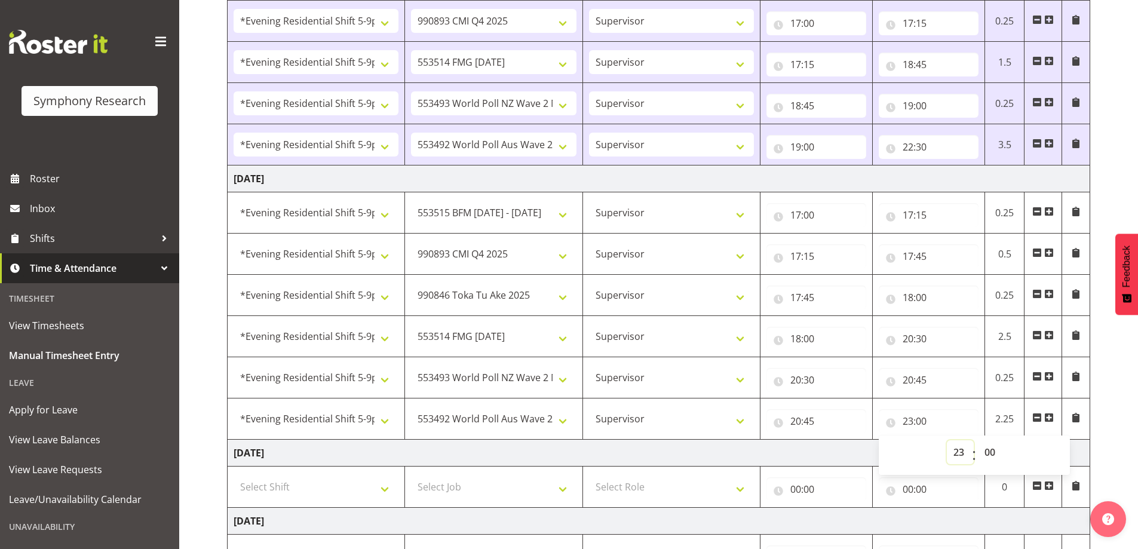
select select "22"
click at [947, 440] on select "00 01 02 03 04 05 06 07 08 09 10 11 12 13 14 15 16 17 18 19 20 21 22 23" at bounding box center [960, 452] width 27 height 24
type input "22:00"
click at [994, 452] on select "00 01 02 03 04 05 06 07 08 09 10 11 12 13 14 15 16 17 18 19 20 21 22 23 24 25 2…" at bounding box center [991, 452] width 27 height 24
select select "45"
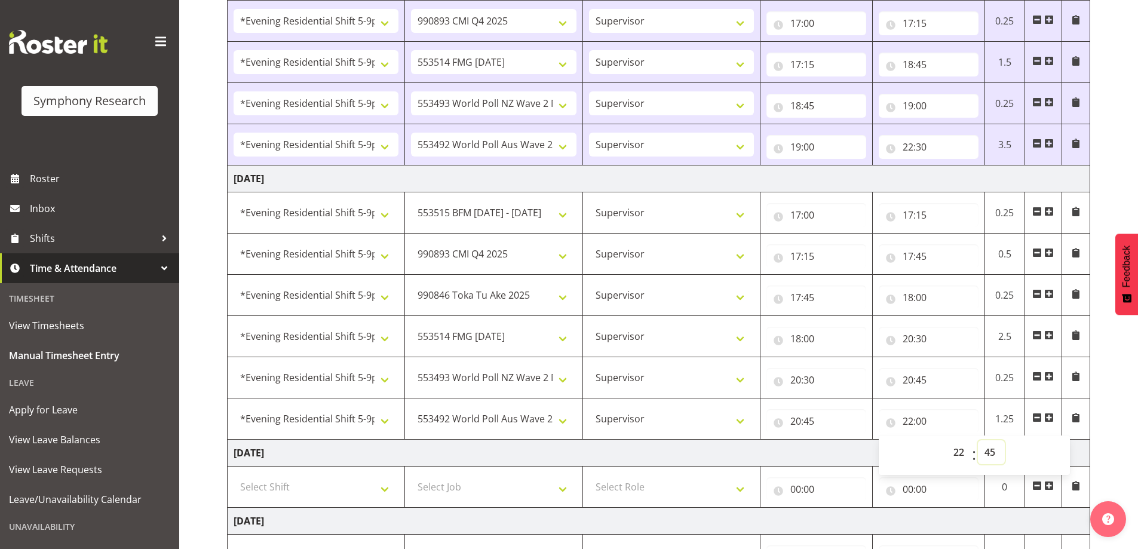
click at [978, 440] on select "00 01 02 03 04 05 06 07 08 09 10 11 12 13 14 15 16 17 18 19 20 21 22 23 24 25 2…" at bounding box center [991, 452] width 27 height 24
type input "22:45"
click at [1112, 353] on div "[DATE] - [DATE] Shift Job Role Start Time End Time Total [DATE] Select Shift !!…" at bounding box center [682, 296] width 911 height 964
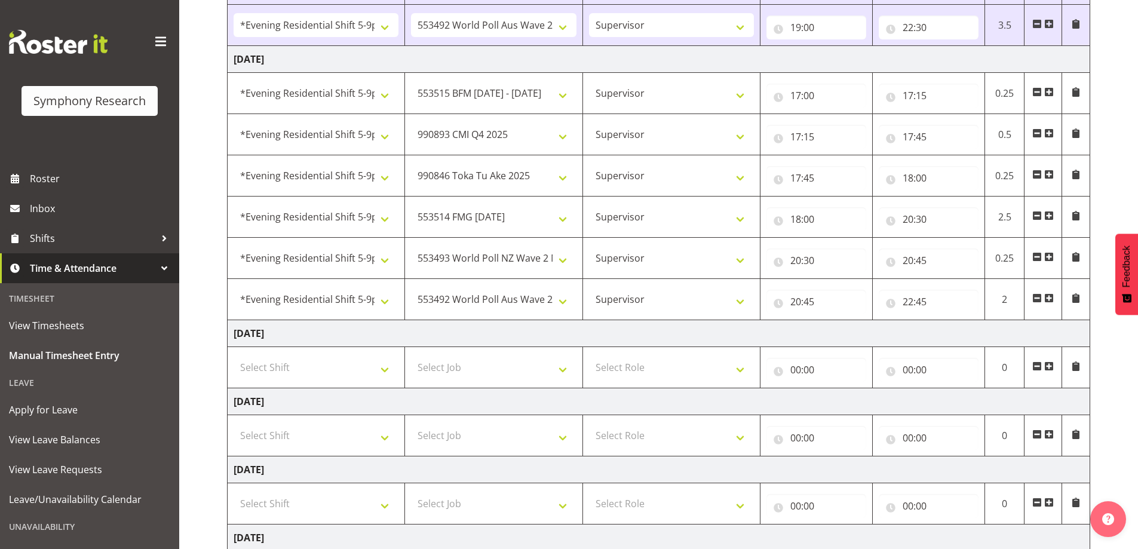
scroll to position [522, 0]
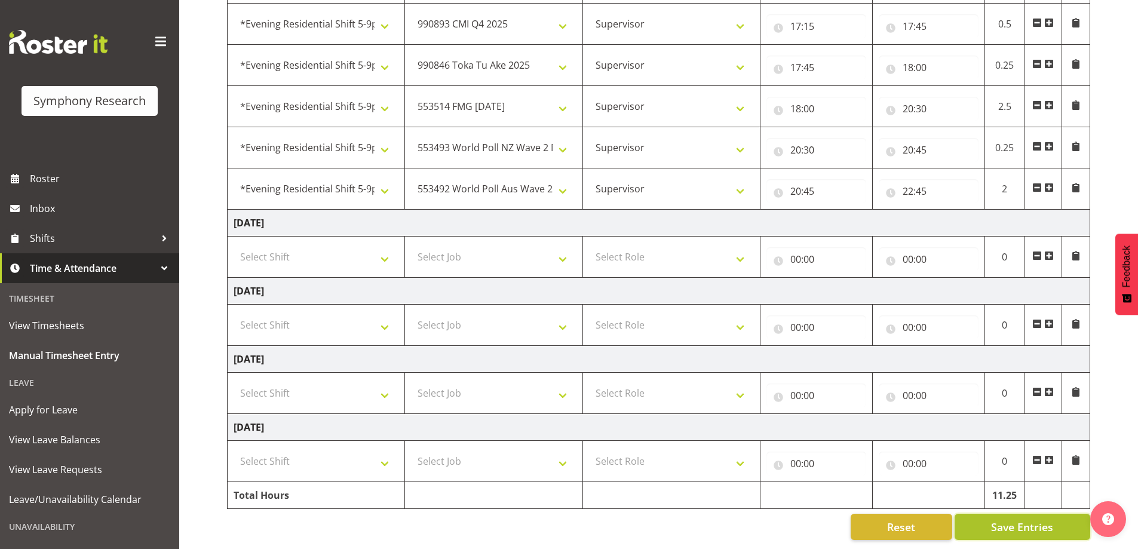
click at [1049, 520] on span "Save Entries" at bounding box center [1022, 527] width 62 height 16
